Goal: Task Accomplishment & Management: Complete application form

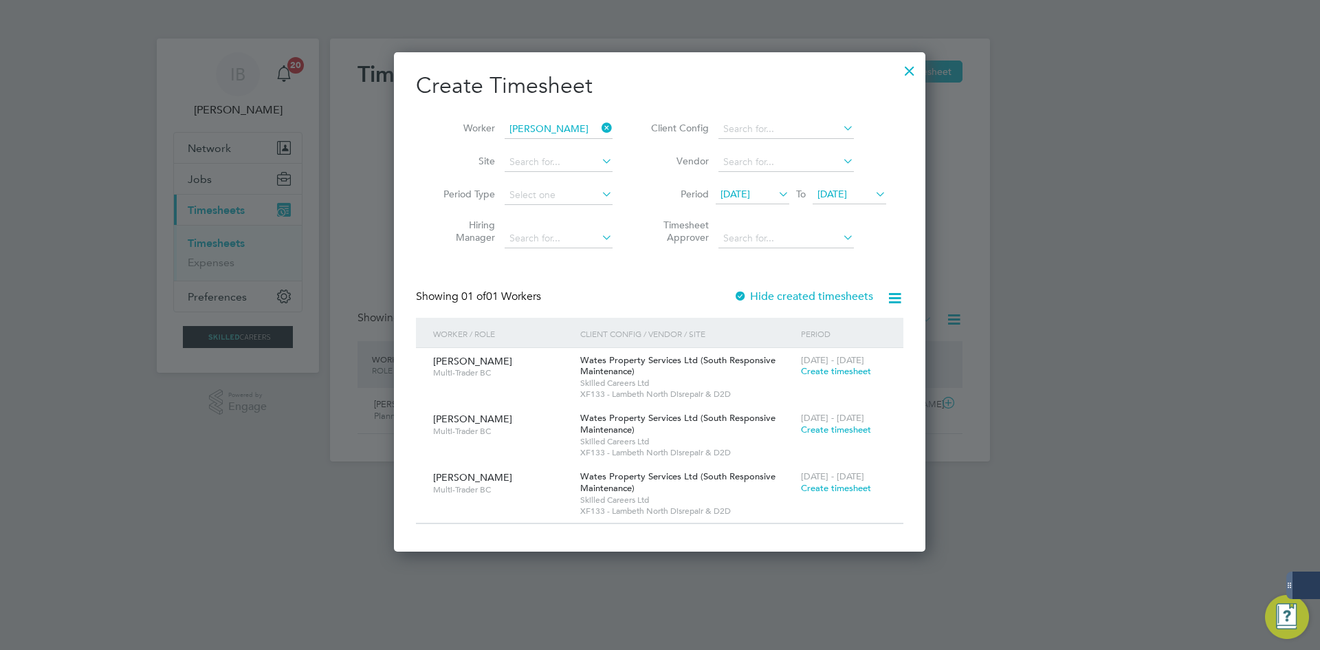
scroll to position [500, 532]
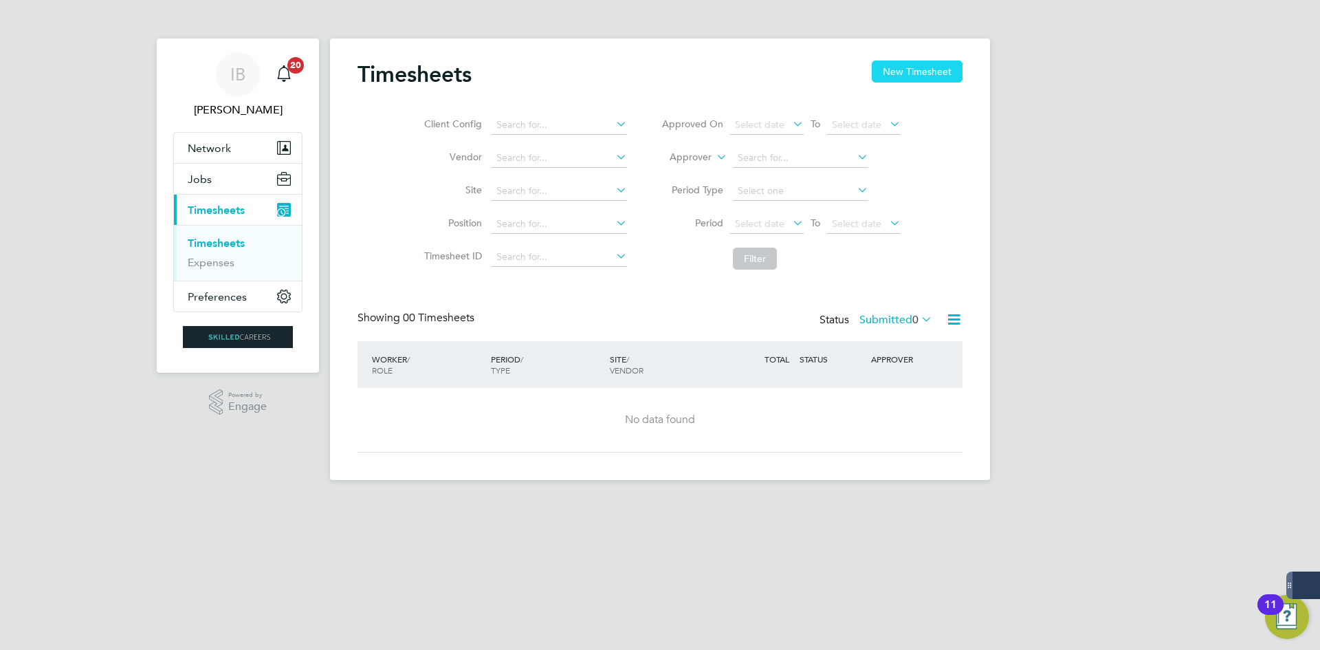
click at [901, 65] on button "New Timesheet" at bounding box center [917, 72] width 91 height 22
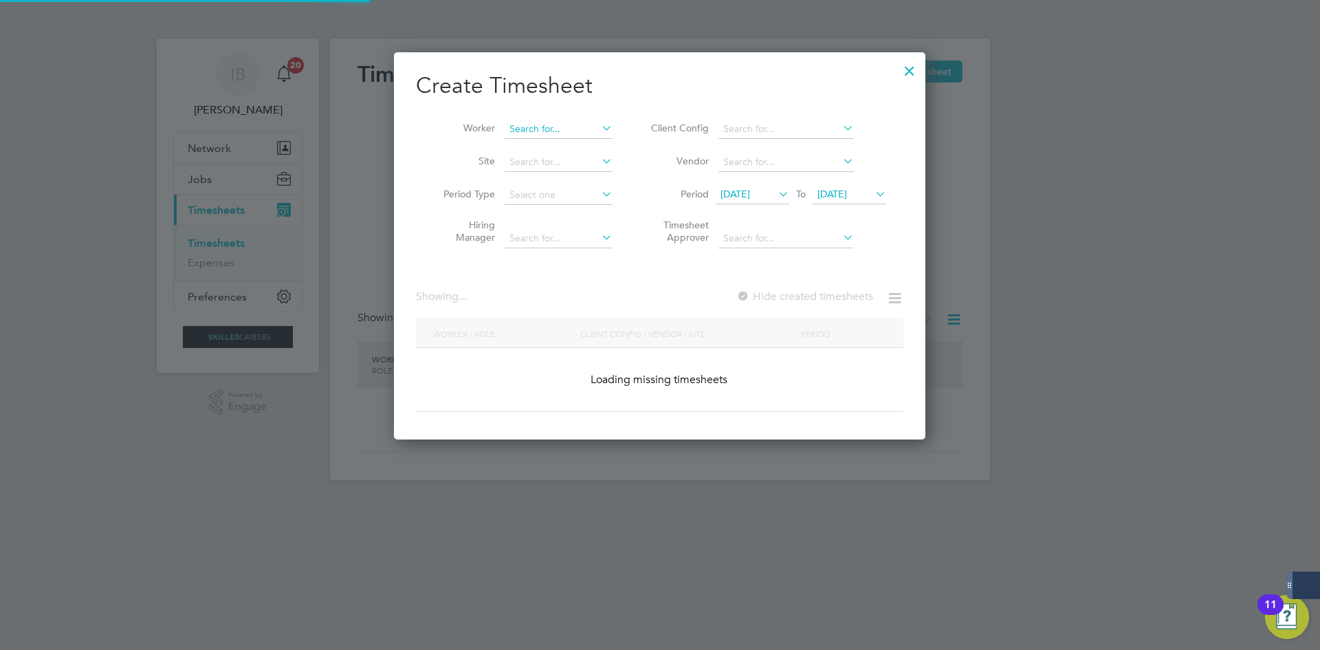
scroll to position [2436, 595]
click at [580, 131] on input at bounding box center [559, 129] width 108 height 19
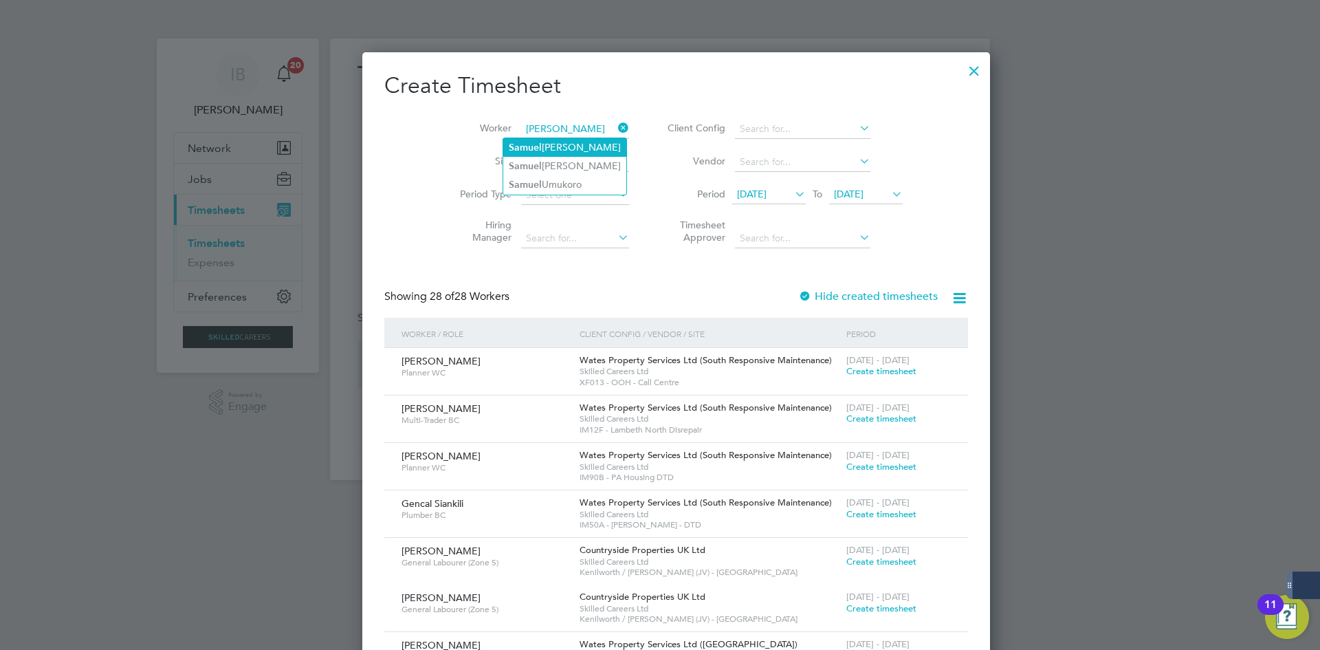
click at [560, 145] on li "Samue l Luker" at bounding box center [564, 147] width 123 height 19
type input "[PERSON_NAME]"
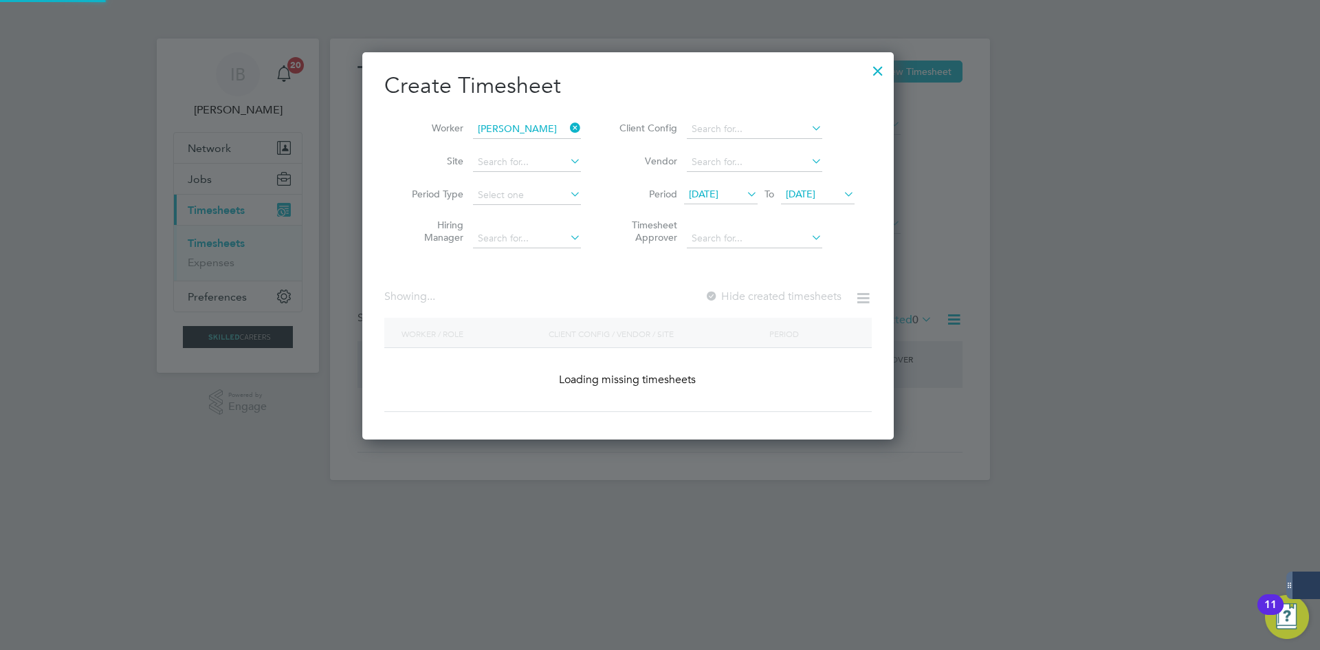
scroll to position [383, 532]
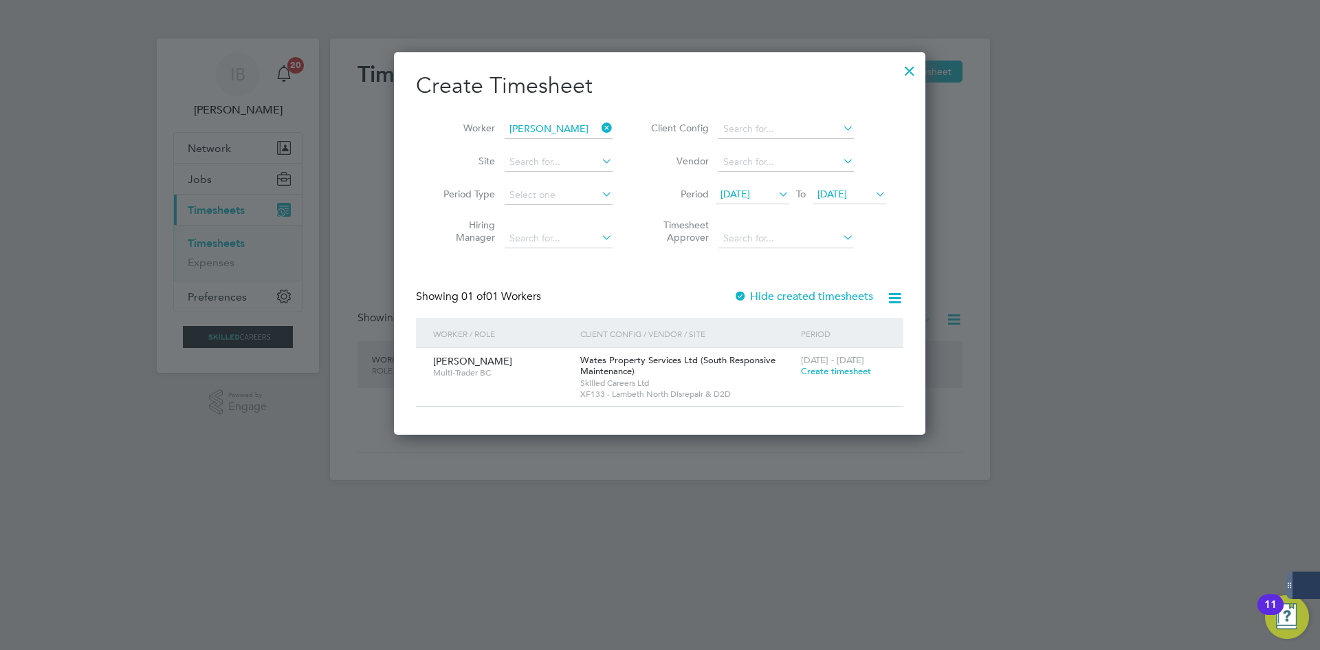
click at [750, 192] on span "10 Sep 2025" at bounding box center [736, 194] width 30 height 12
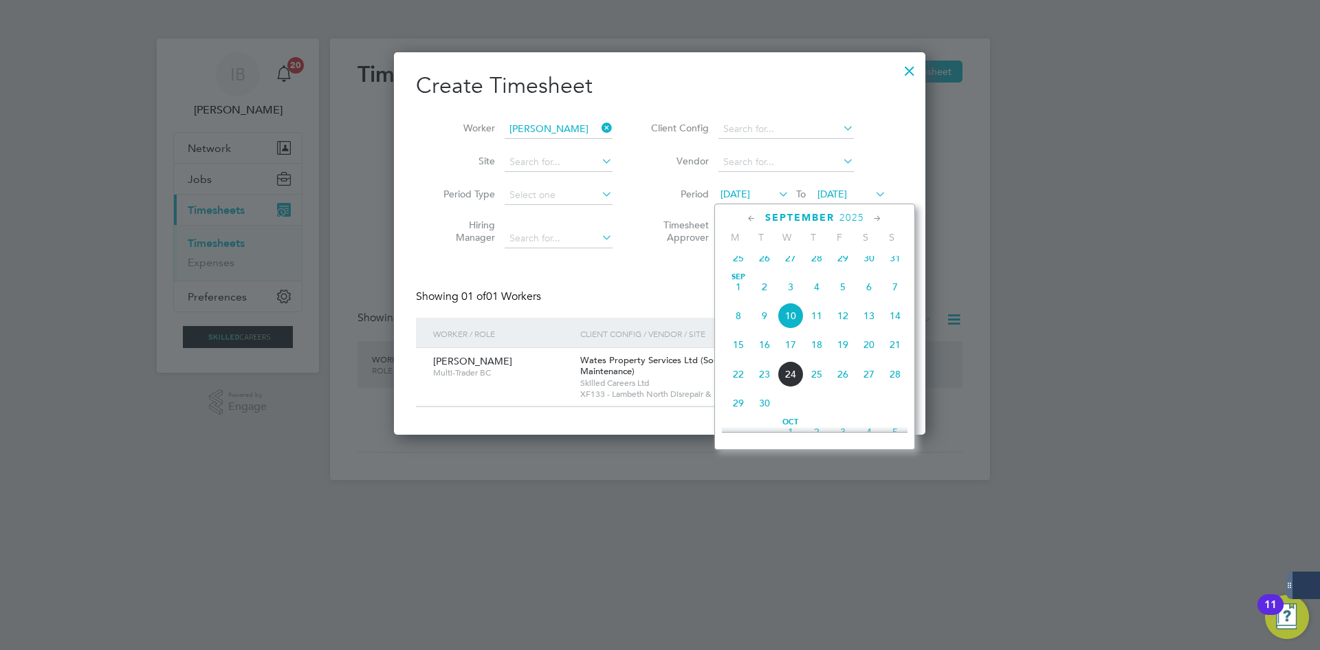
click at [741, 300] on span "Sep 1" at bounding box center [738, 287] width 26 height 26
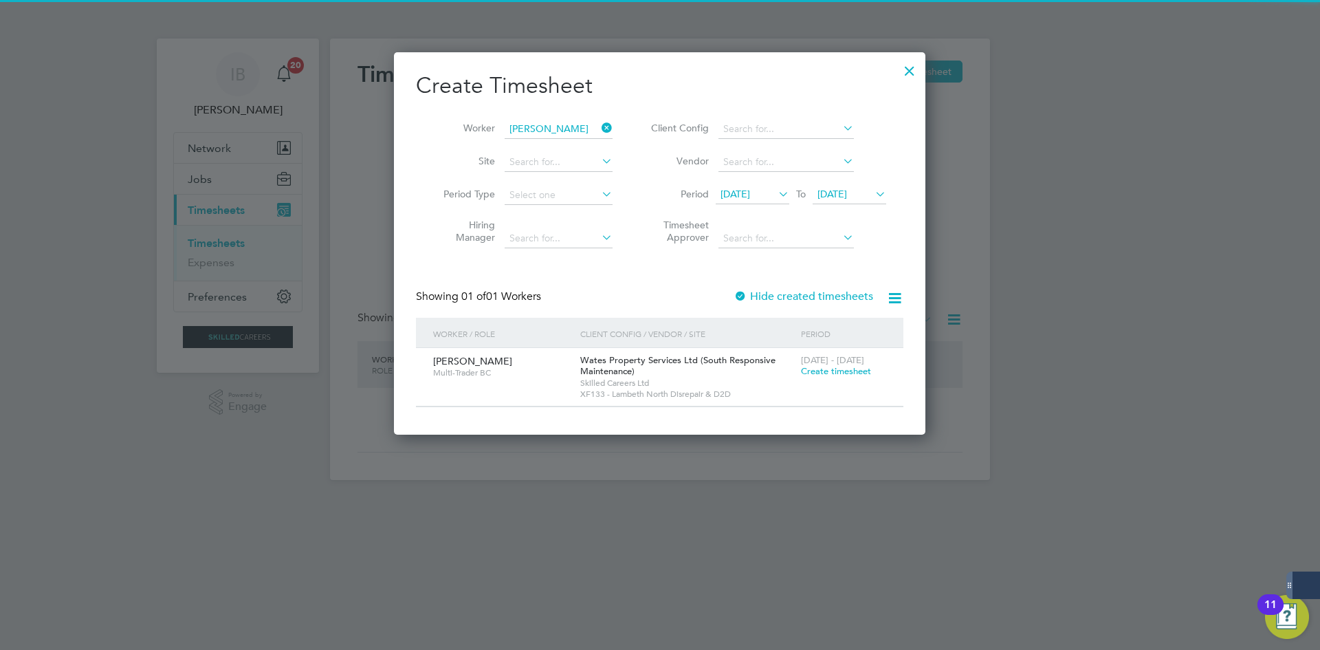
click at [829, 292] on label "Hide created timesheets" at bounding box center [804, 296] width 140 height 14
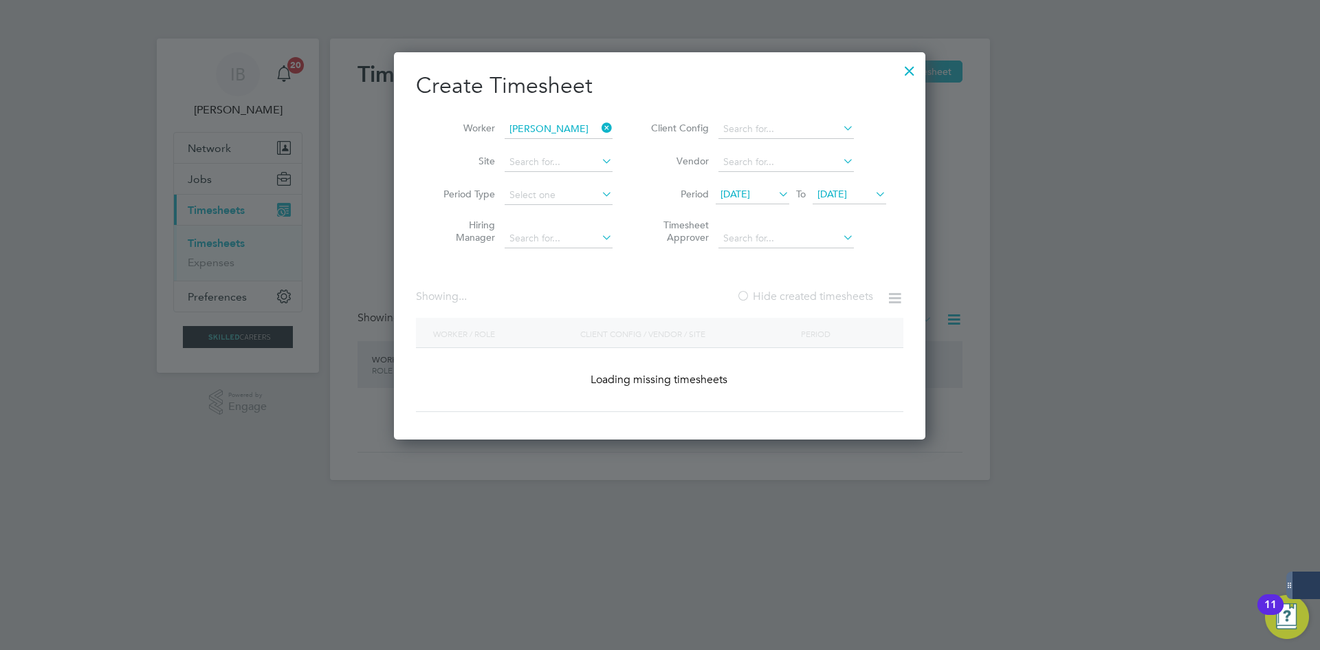
scroll to position [388, 532]
click at [829, 292] on label "Hide created timesheets" at bounding box center [804, 296] width 137 height 14
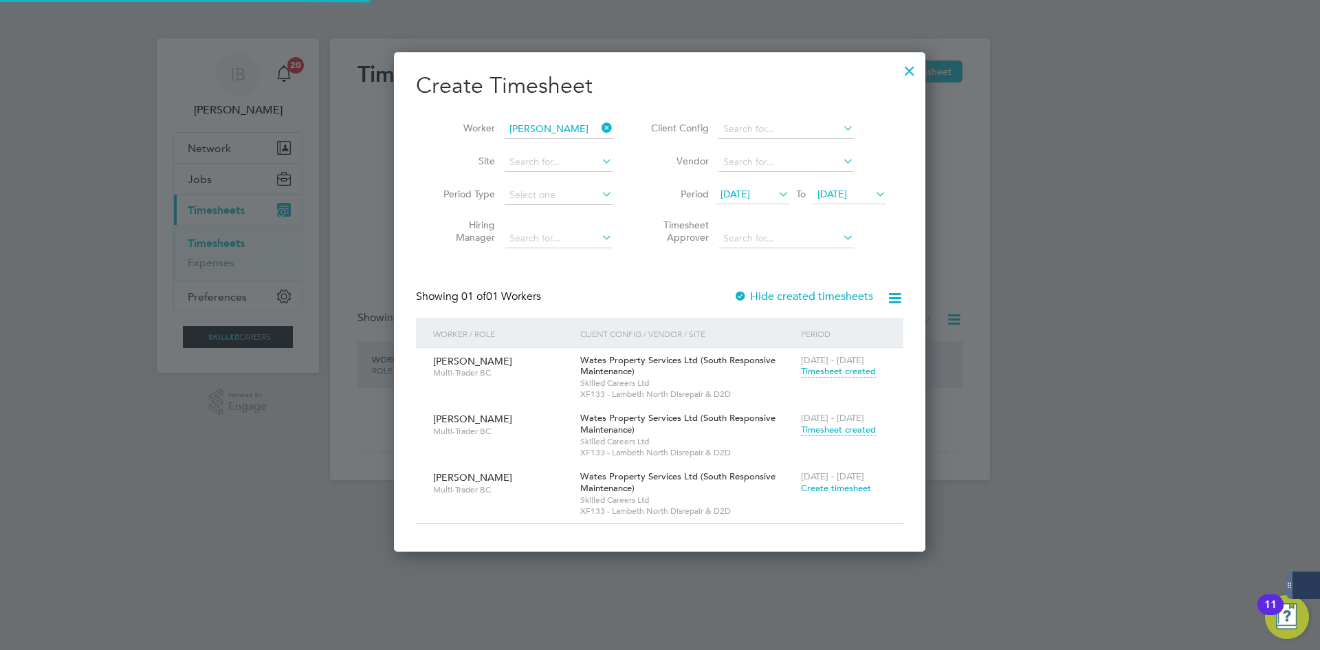
scroll to position [500, 532]
click at [844, 424] on span "Timesheet created" at bounding box center [838, 430] width 75 height 12
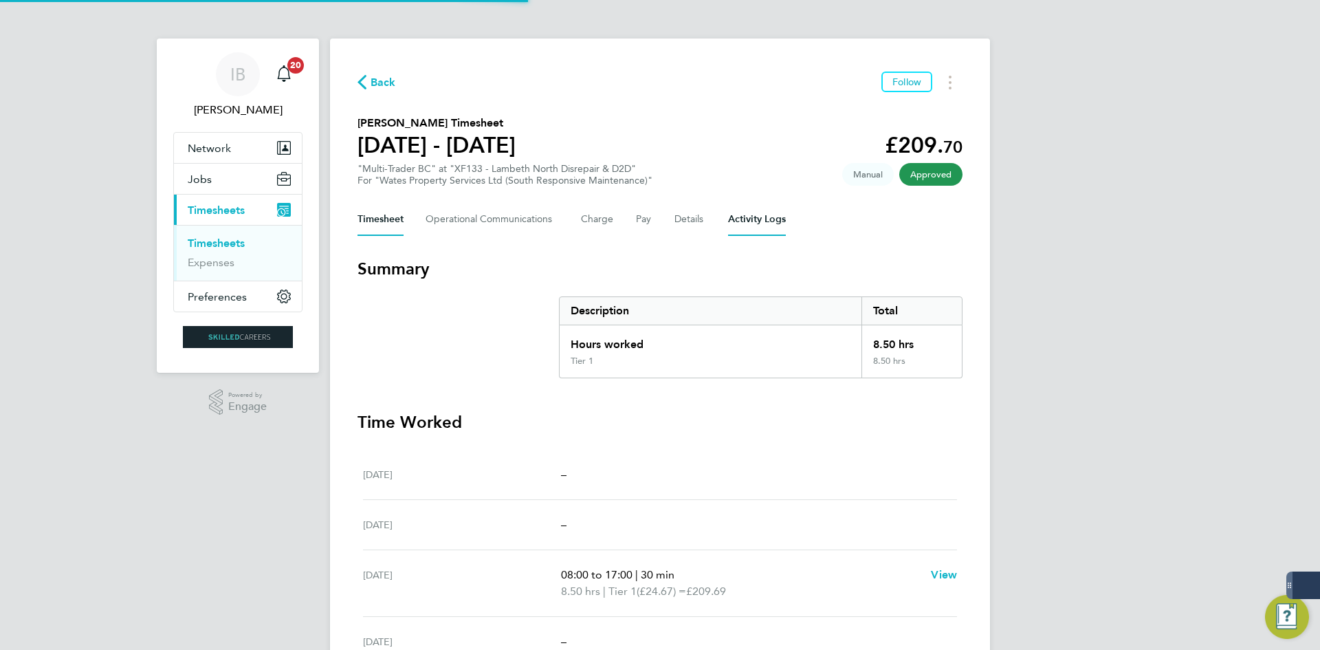
click at [734, 233] on Logs-tab "Activity Logs" at bounding box center [757, 219] width 58 height 33
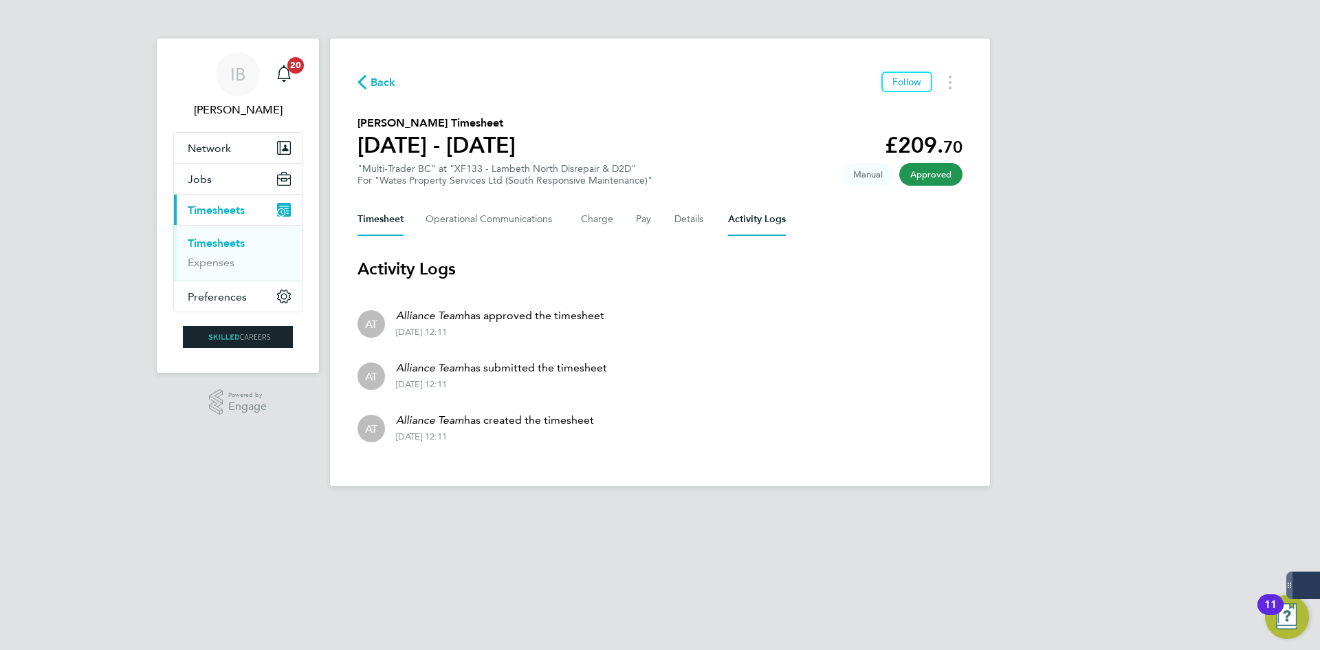
click at [393, 221] on button "Timesheet" at bounding box center [381, 219] width 46 height 33
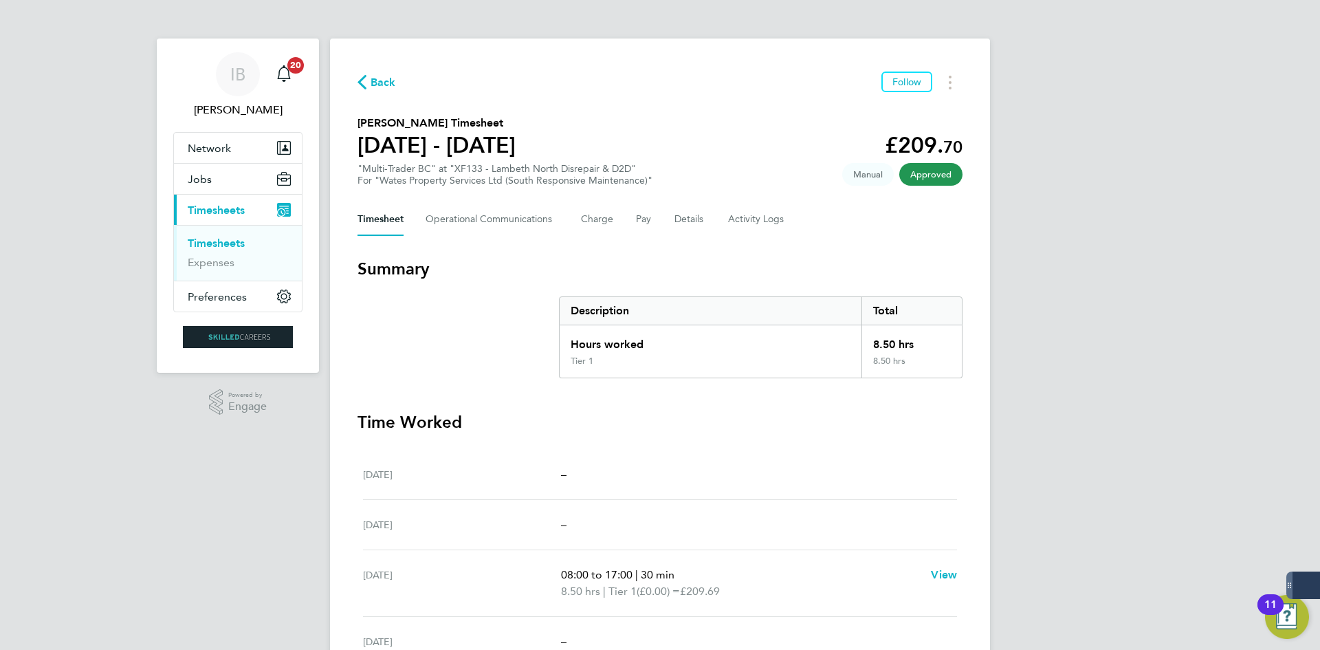
drag, startPoint x: 377, startPoint y: 75, endPoint x: 729, endPoint y: 204, distance: 374.4
click at [377, 75] on span "Back" at bounding box center [383, 82] width 25 height 17
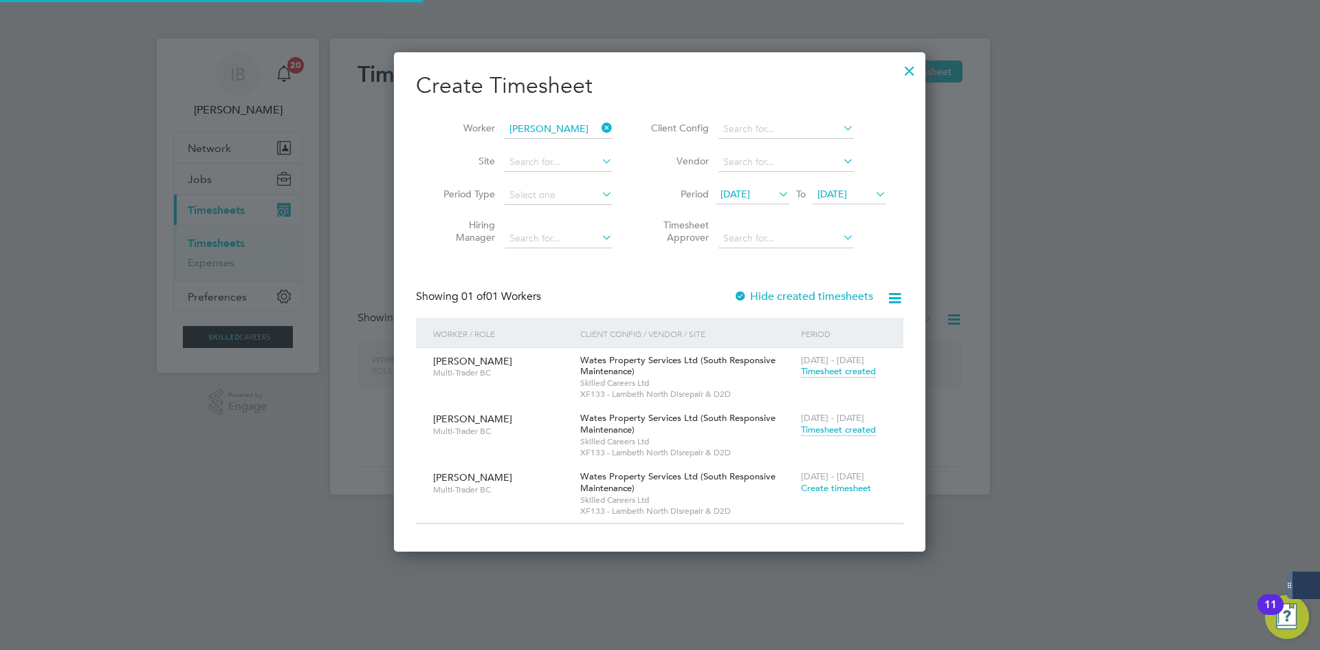
scroll to position [500, 532]
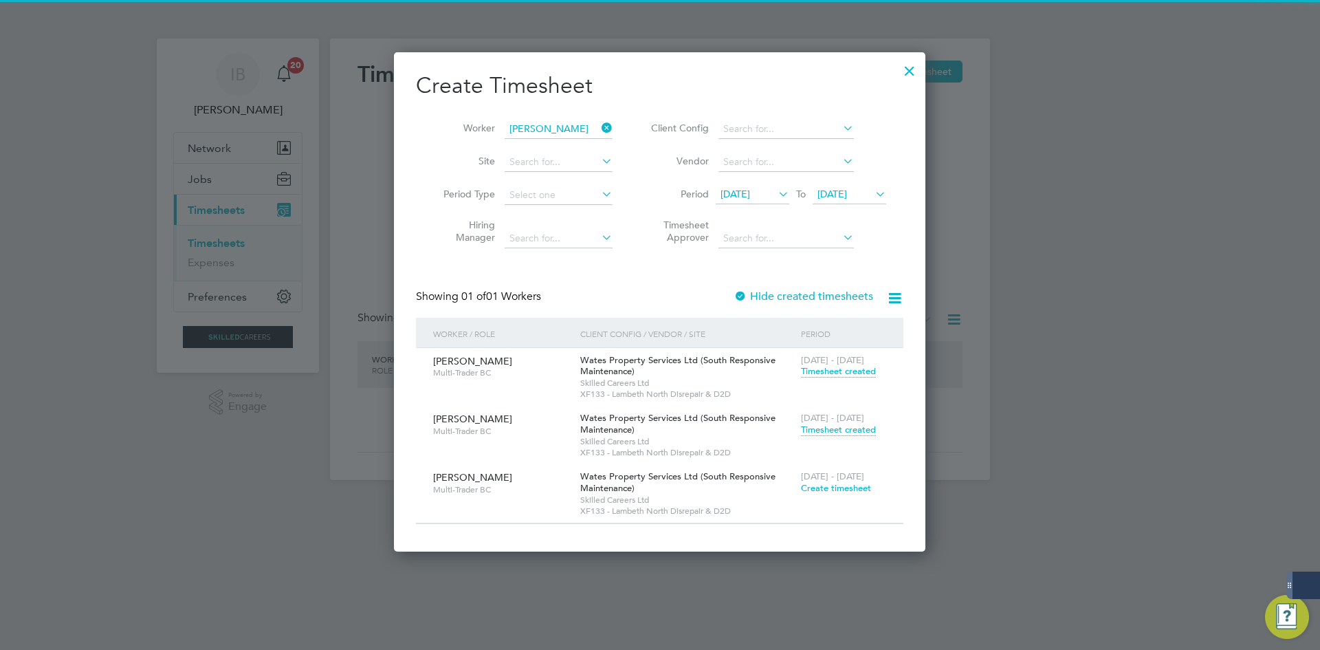
click at [833, 362] on span "[DATE] - [DATE]" at bounding box center [832, 360] width 63 height 12
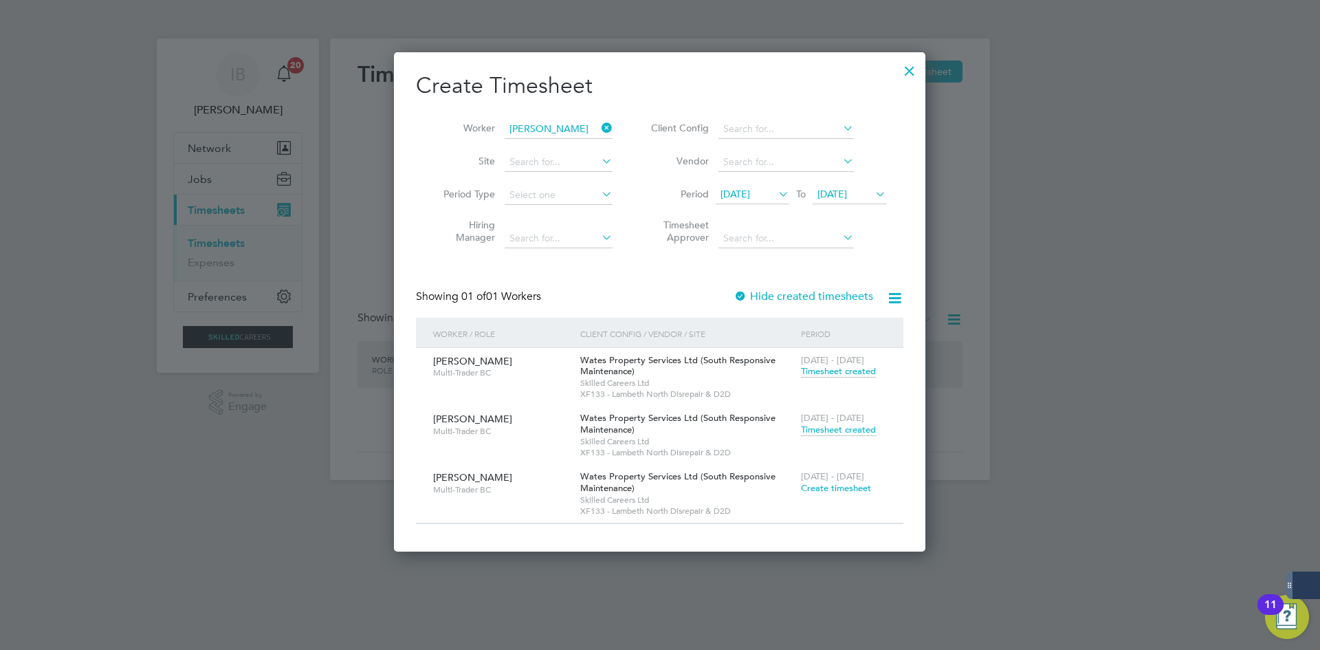
click at [839, 371] on span "Timesheet created" at bounding box center [838, 371] width 75 height 12
